Goal: Task Accomplishment & Management: Manage account settings

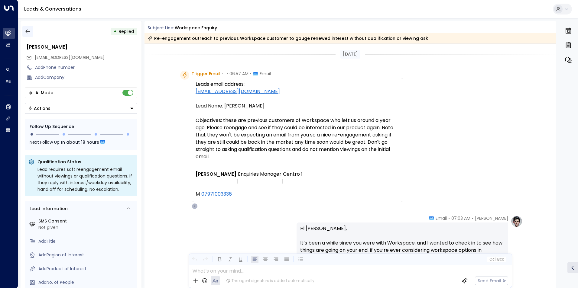
click at [29, 33] on icon "button" at bounding box center [28, 31] width 6 height 6
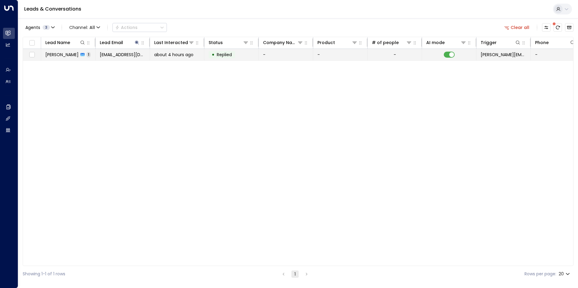
click at [168, 55] on span "about 4 hours ago" at bounding box center [173, 55] width 39 height 6
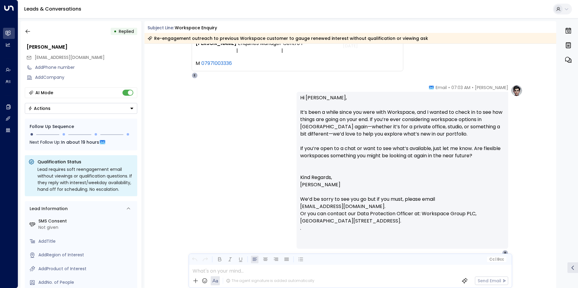
scroll to position [159, 0]
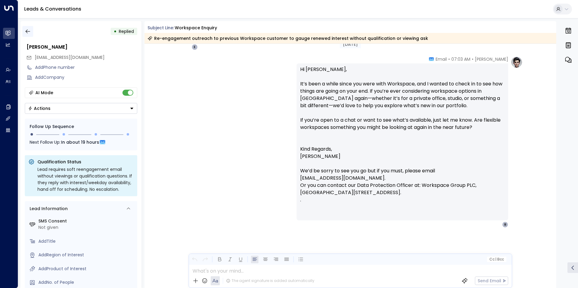
click at [27, 30] on icon "button" at bounding box center [28, 31] width 6 height 6
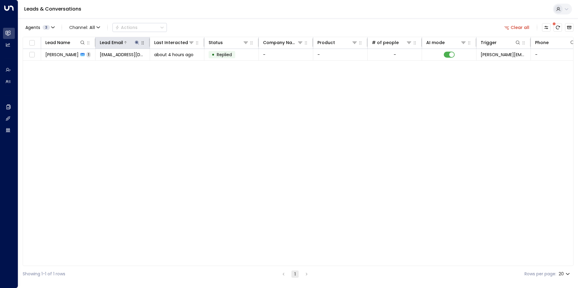
click at [135, 42] on icon at bounding box center [136, 42] width 5 height 5
click at [176, 66] on icon "button" at bounding box center [174, 64] width 5 height 5
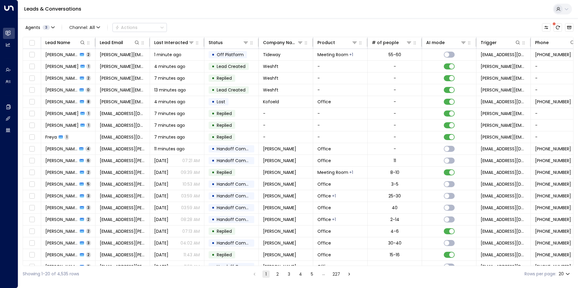
click at [212, 25] on div "Agents 3 Channel: All Actions" at bounding box center [298, 27] width 551 height 13
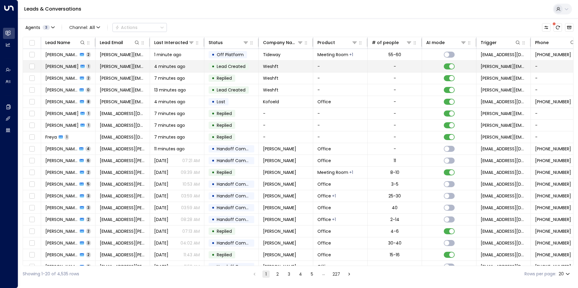
click at [170, 70] on td "4 minutes ago" at bounding box center [177, 66] width 54 height 11
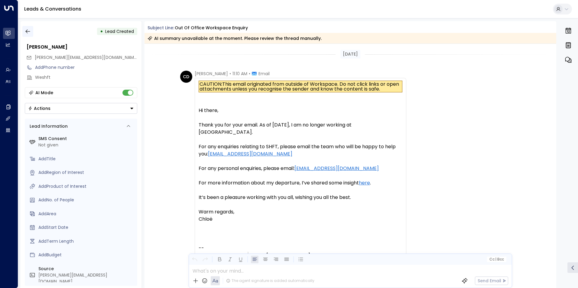
click at [29, 33] on icon "button" at bounding box center [28, 31] width 6 height 6
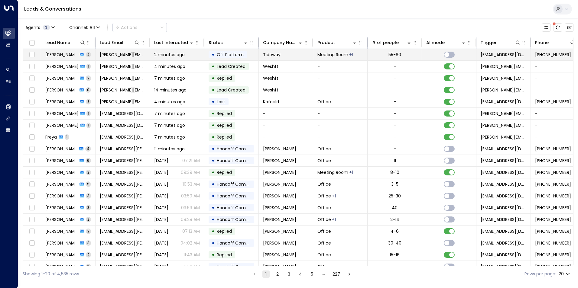
click at [172, 56] on span "2 minutes ago" at bounding box center [169, 55] width 31 height 6
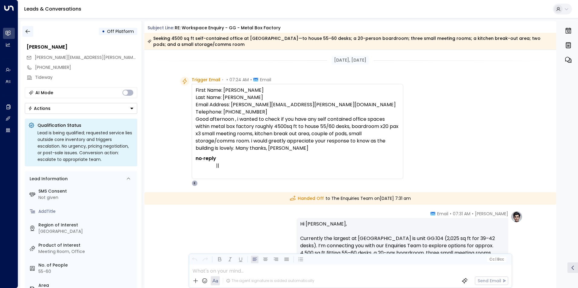
click at [30, 35] on button "button" at bounding box center [27, 31] width 11 height 11
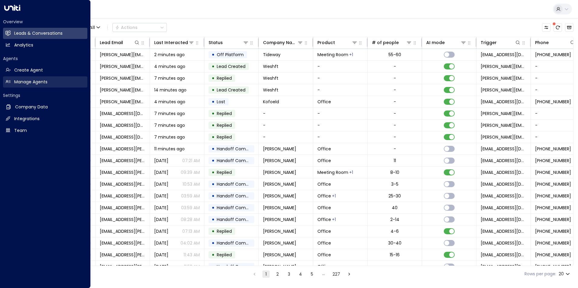
click at [11, 81] on link "Manage Agents Manage Agents" at bounding box center [45, 81] width 84 height 11
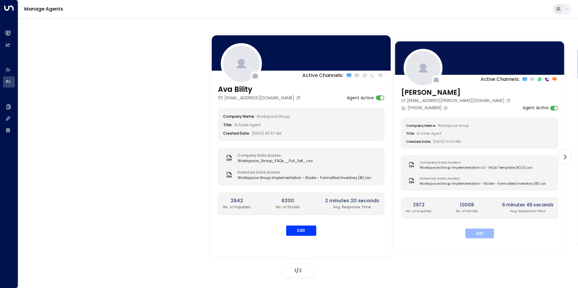
click at [473, 232] on button "Edit" at bounding box center [479, 234] width 29 height 10
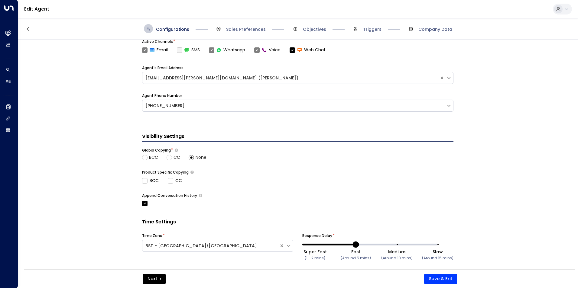
scroll to position [208, 0]
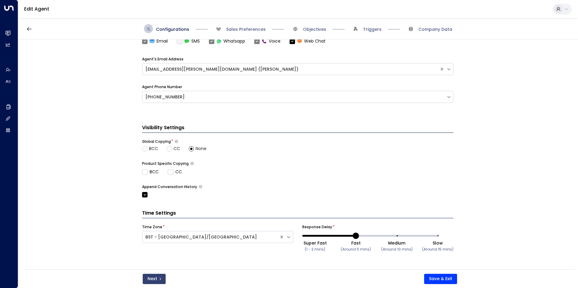
click at [158, 279] on icon "submit" at bounding box center [160, 279] width 4 height 4
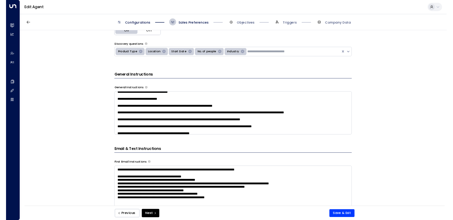
scroll to position [121, 0]
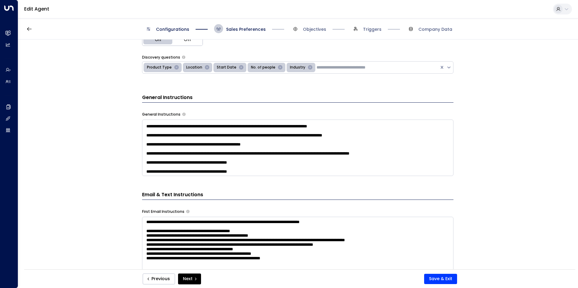
click at [202, 127] on textarea at bounding box center [297, 148] width 311 height 57
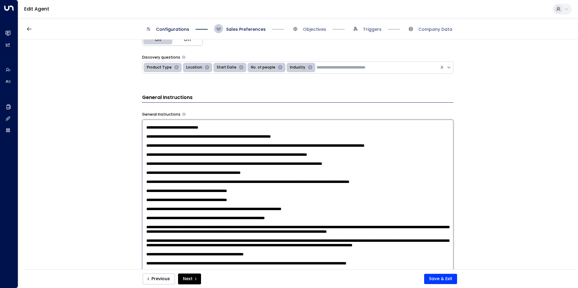
drag, startPoint x: 202, startPoint y: 127, endPoint x: 212, endPoint y: 127, distance: 10.9
click at [202, 127] on textarea at bounding box center [297, 199] width 311 height 158
click at [246, 128] on textarea at bounding box center [297, 199] width 311 height 158
click at [328, 132] on textarea at bounding box center [297, 199] width 311 height 158
click at [299, 128] on textarea at bounding box center [297, 199] width 311 height 158
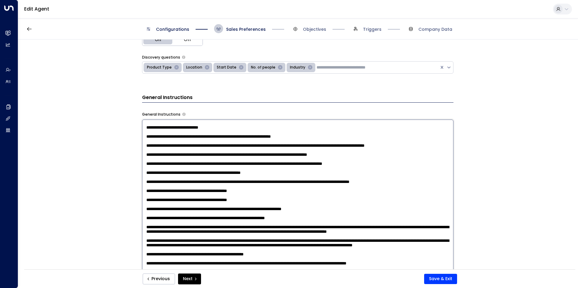
click at [312, 128] on textarea at bounding box center [297, 199] width 311 height 158
click at [325, 126] on textarea at bounding box center [297, 199] width 311 height 158
click at [328, 128] on textarea at bounding box center [297, 199] width 311 height 158
click at [294, 128] on textarea at bounding box center [297, 199] width 311 height 158
drag, startPoint x: 396, startPoint y: 128, endPoint x: 281, endPoint y: 128, distance: 115.4
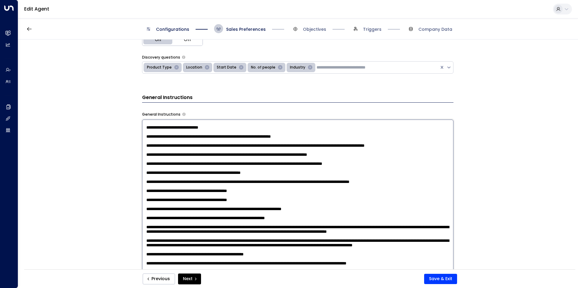
click at [281, 128] on textarea at bounding box center [297, 199] width 311 height 158
click at [218, 133] on textarea at bounding box center [297, 199] width 311 height 158
click at [215, 131] on textarea at bounding box center [297, 199] width 311 height 158
click at [242, 133] on textarea at bounding box center [297, 199] width 311 height 158
click at [208, 134] on textarea at bounding box center [297, 199] width 311 height 158
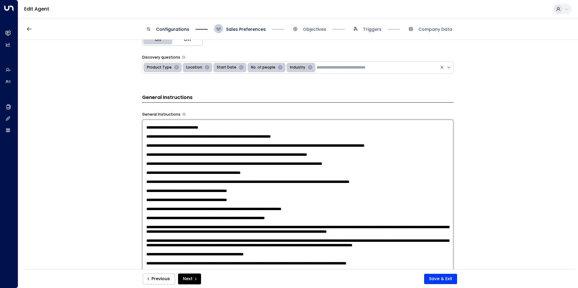
click at [217, 132] on textarea at bounding box center [297, 199] width 311 height 158
drag, startPoint x: 206, startPoint y: 131, endPoint x: 212, endPoint y: 136, distance: 7.6
click at [209, 134] on textarea at bounding box center [297, 199] width 311 height 158
click at [220, 131] on textarea at bounding box center [297, 199] width 311 height 158
type textarea "**********"
